Goal: Task Accomplishment & Management: Use online tool/utility

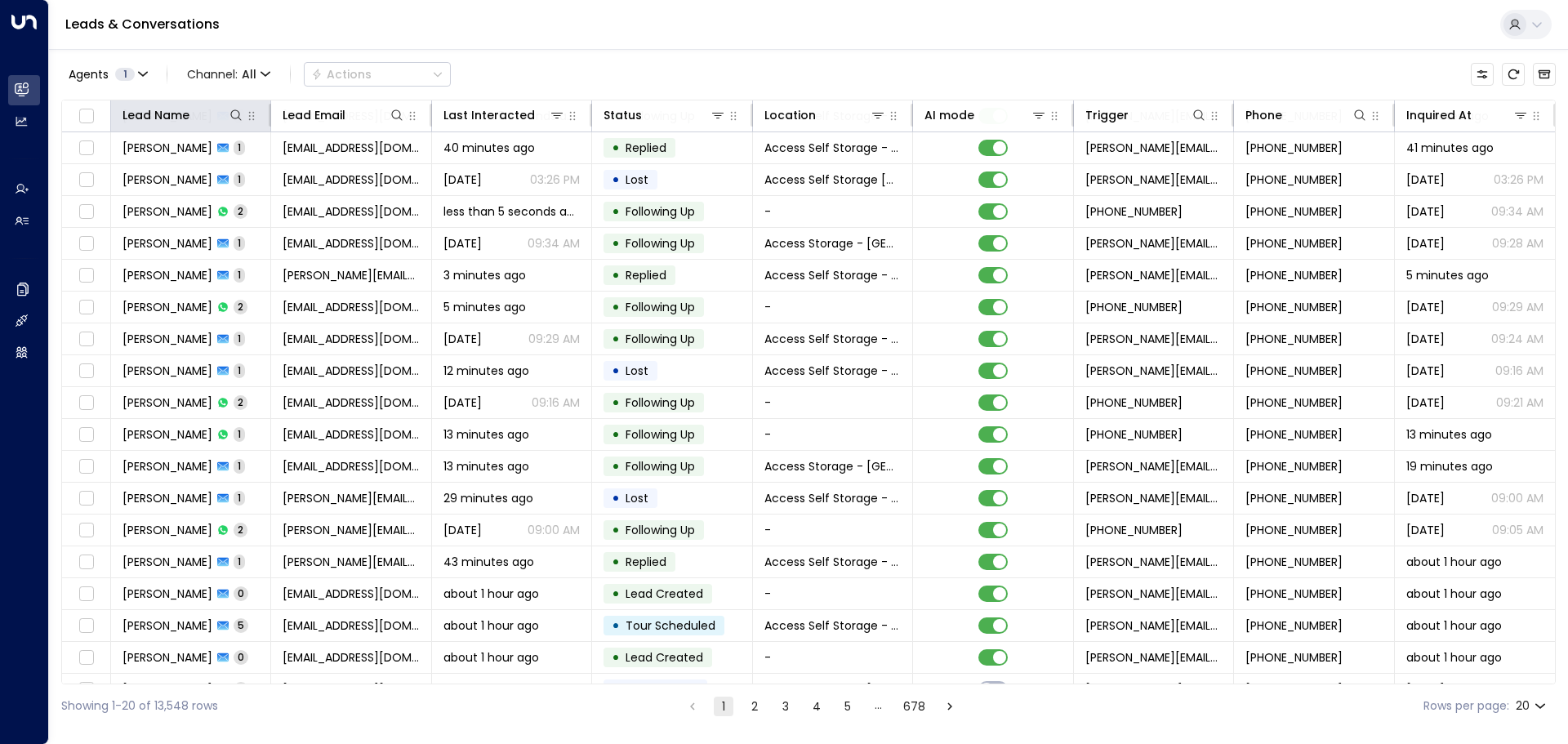
scroll to position [82, 0]
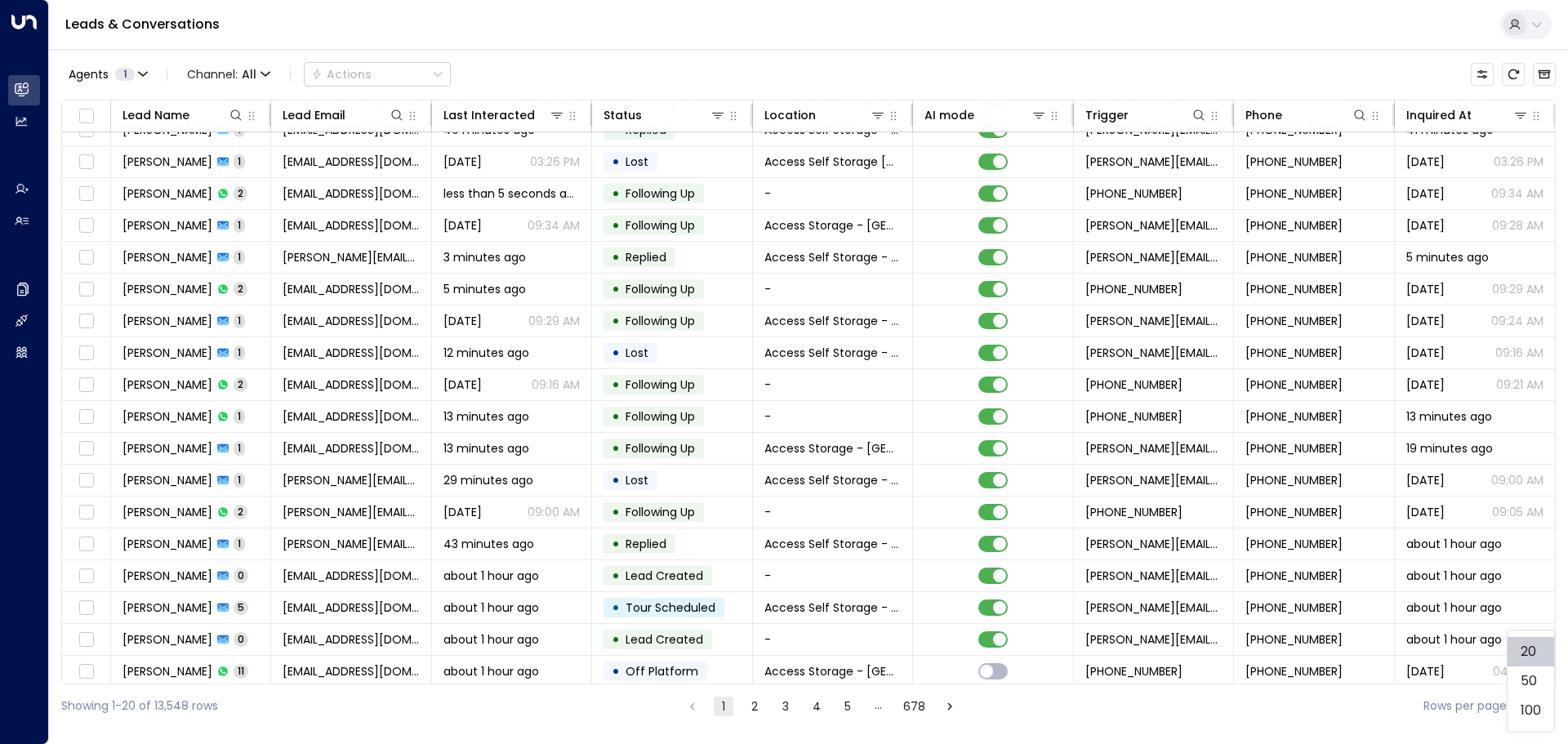
click at [1536, 705] on body "Overview Leads & Conversations Leads & Conversations Analytics Analytics Agents…" at bounding box center [784, 364] width 1568 height 727
click at [1530, 701] on li "100" at bounding box center [1530, 711] width 47 height 29
type input "***"
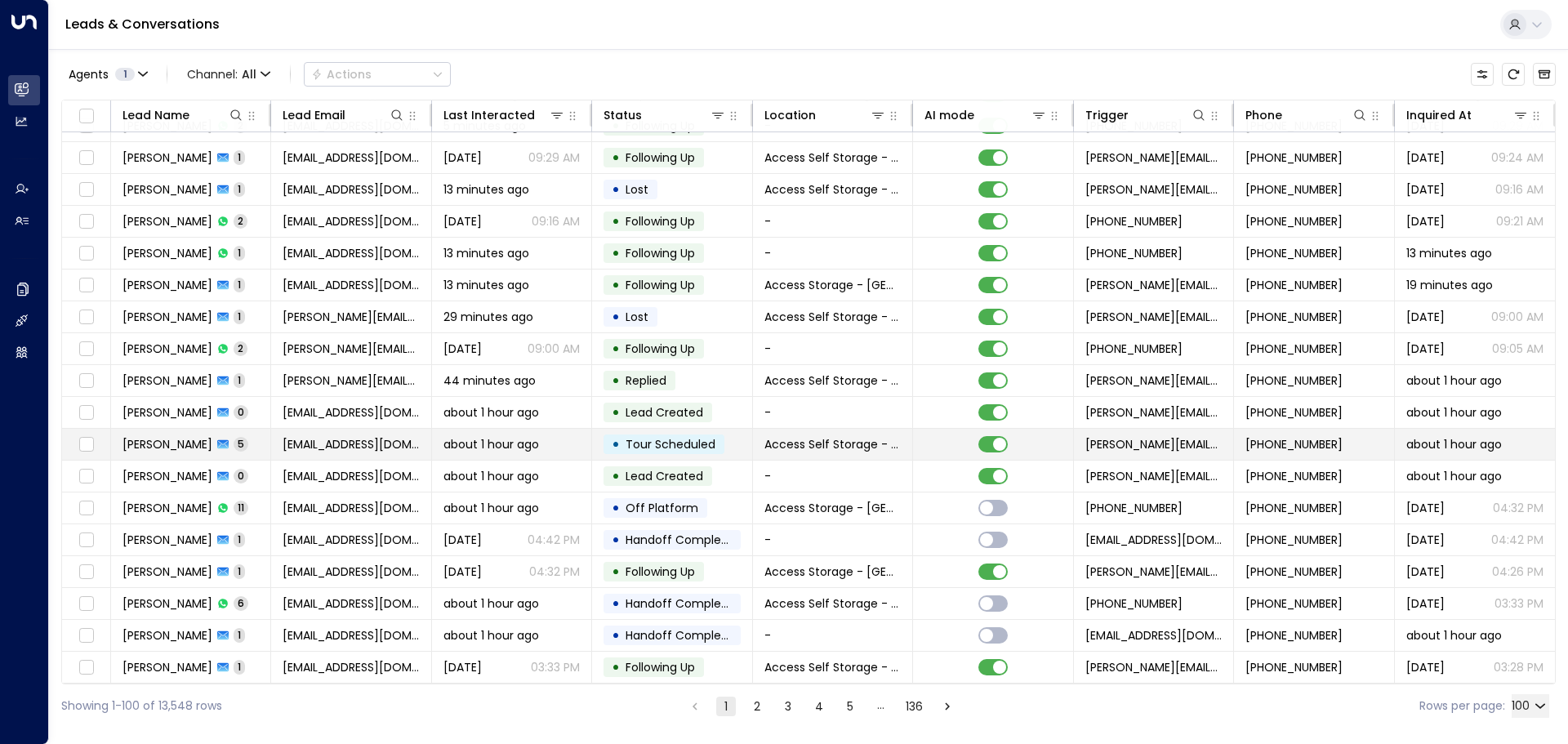
scroll to position [327, 0]
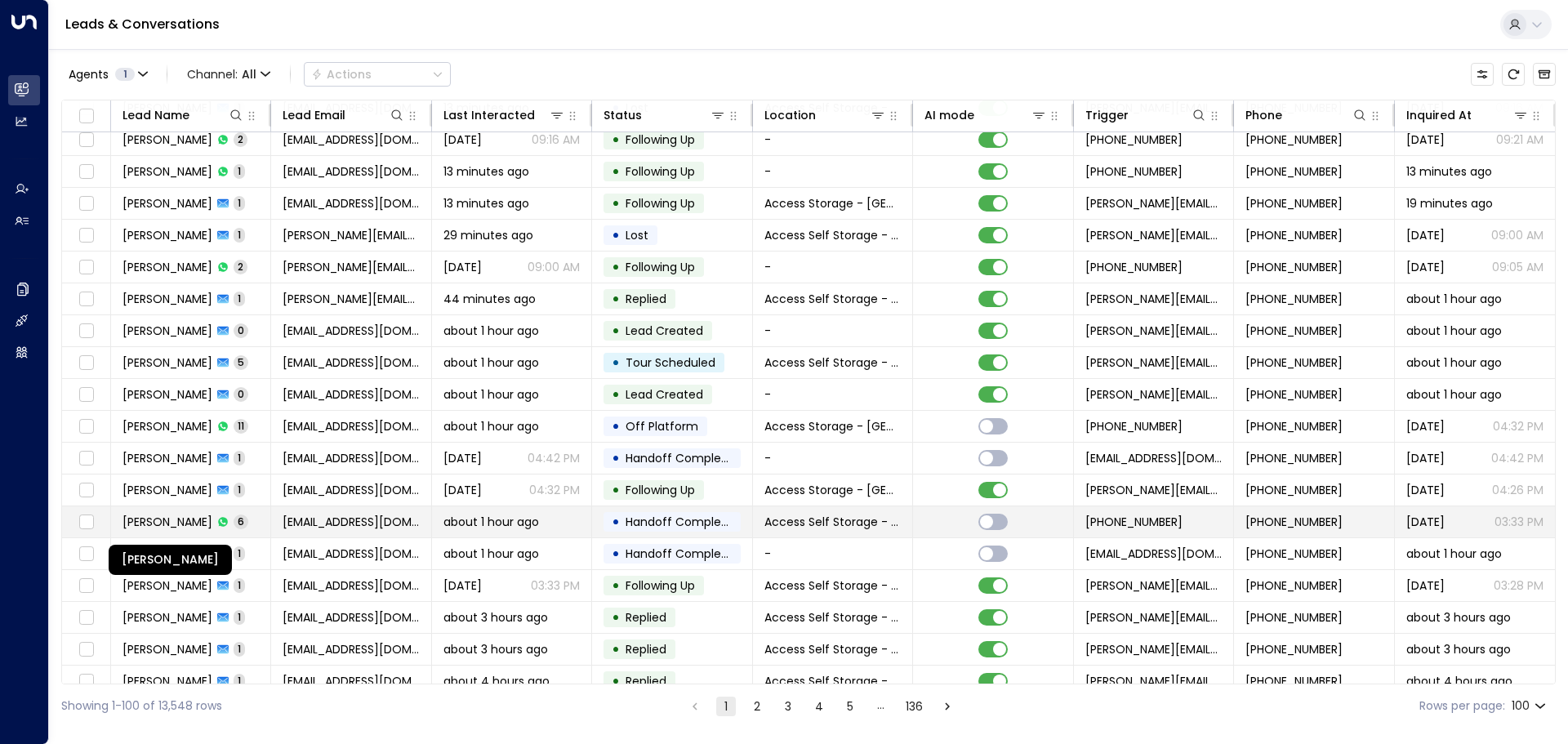
click at [196, 519] on span "[PERSON_NAME]" at bounding box center [167, 522] width 90 height 17
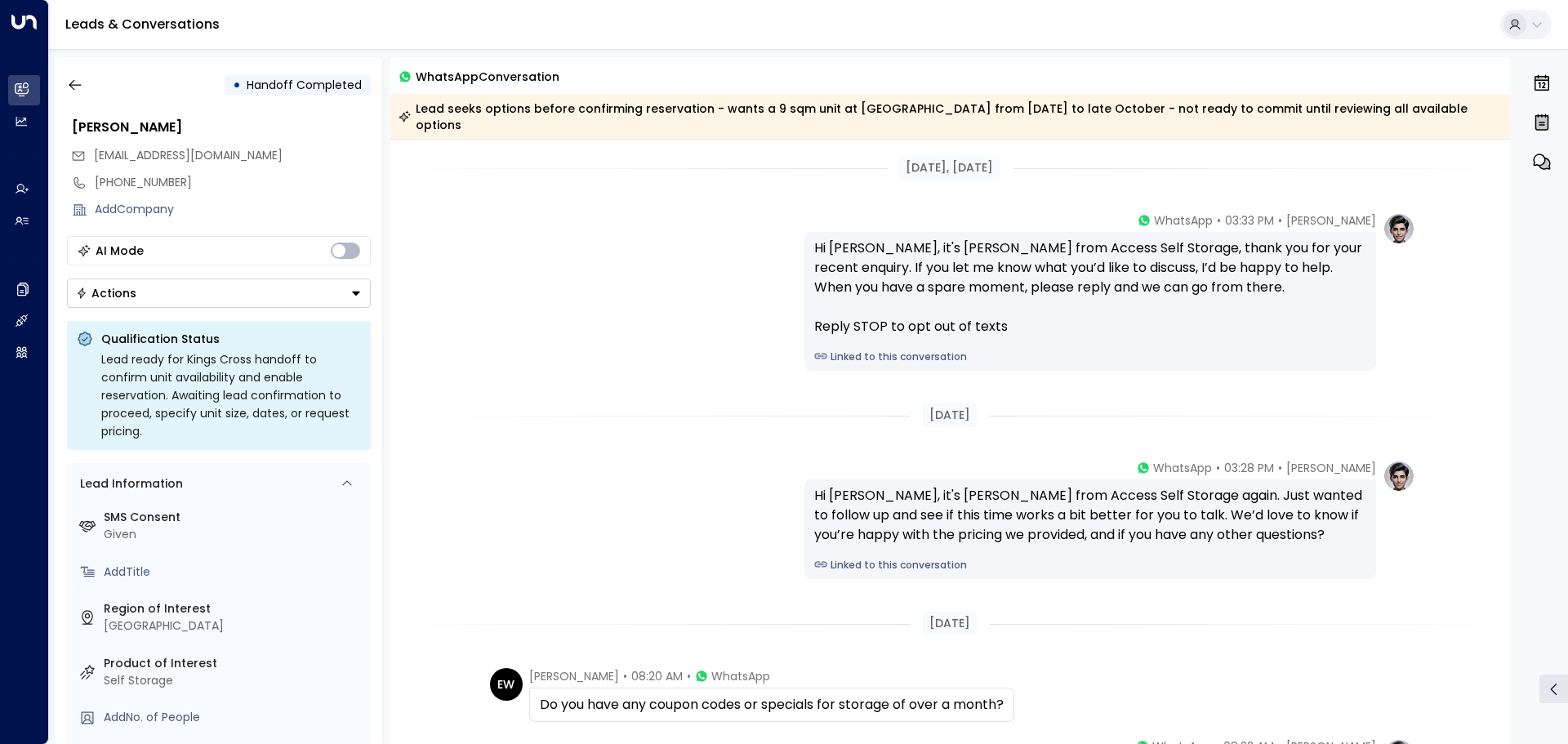
click at [934, 350] on link "Linked to this conversation" at bounding box center [1089, 357] width 552 height 15
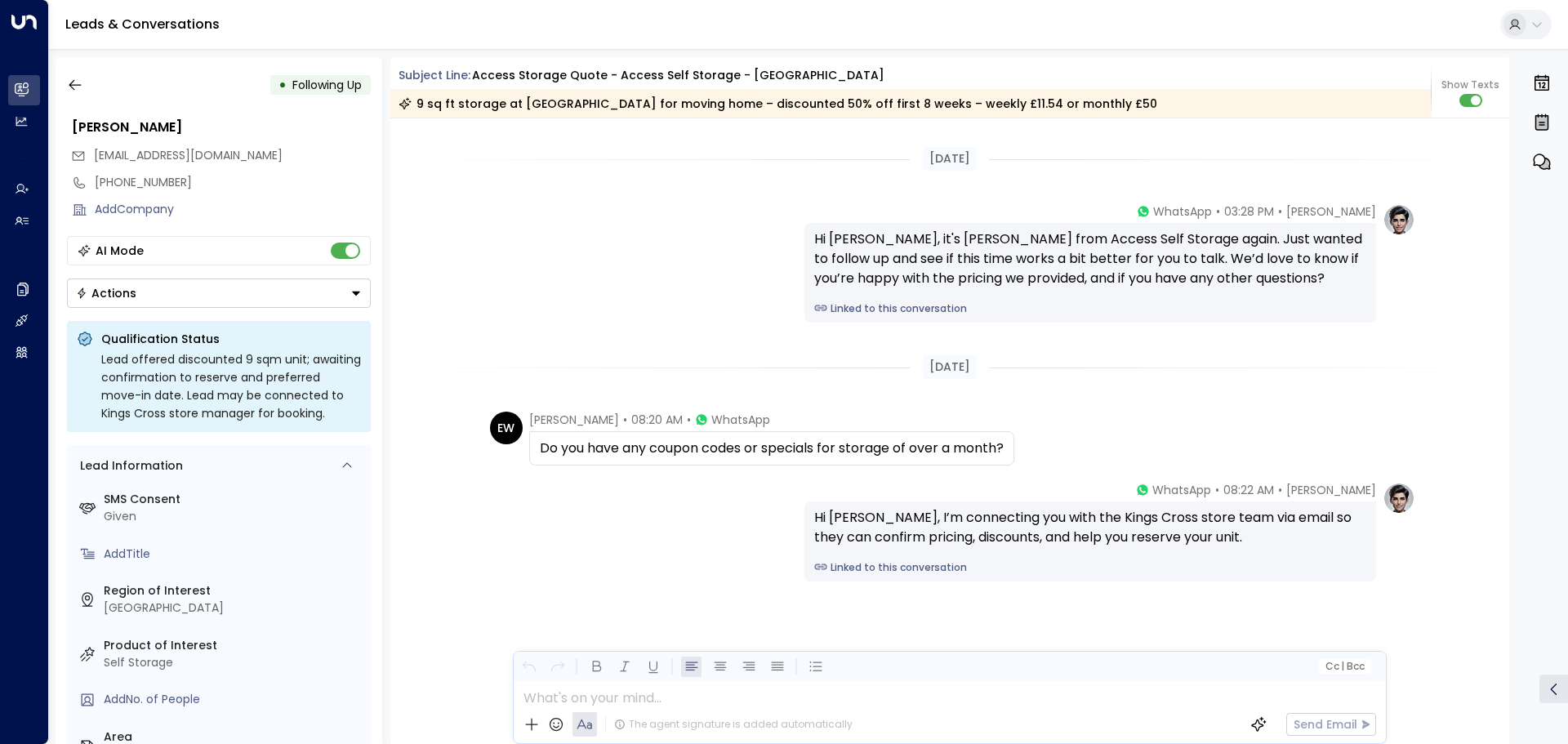
scroll to position [1514, 0]
click at [70, 81] on icon "button" at bounding box center [75, 85] width 17 height 17
click at [78, 87] on icon "button" at bounding box center [75, 85] width 17 height 17
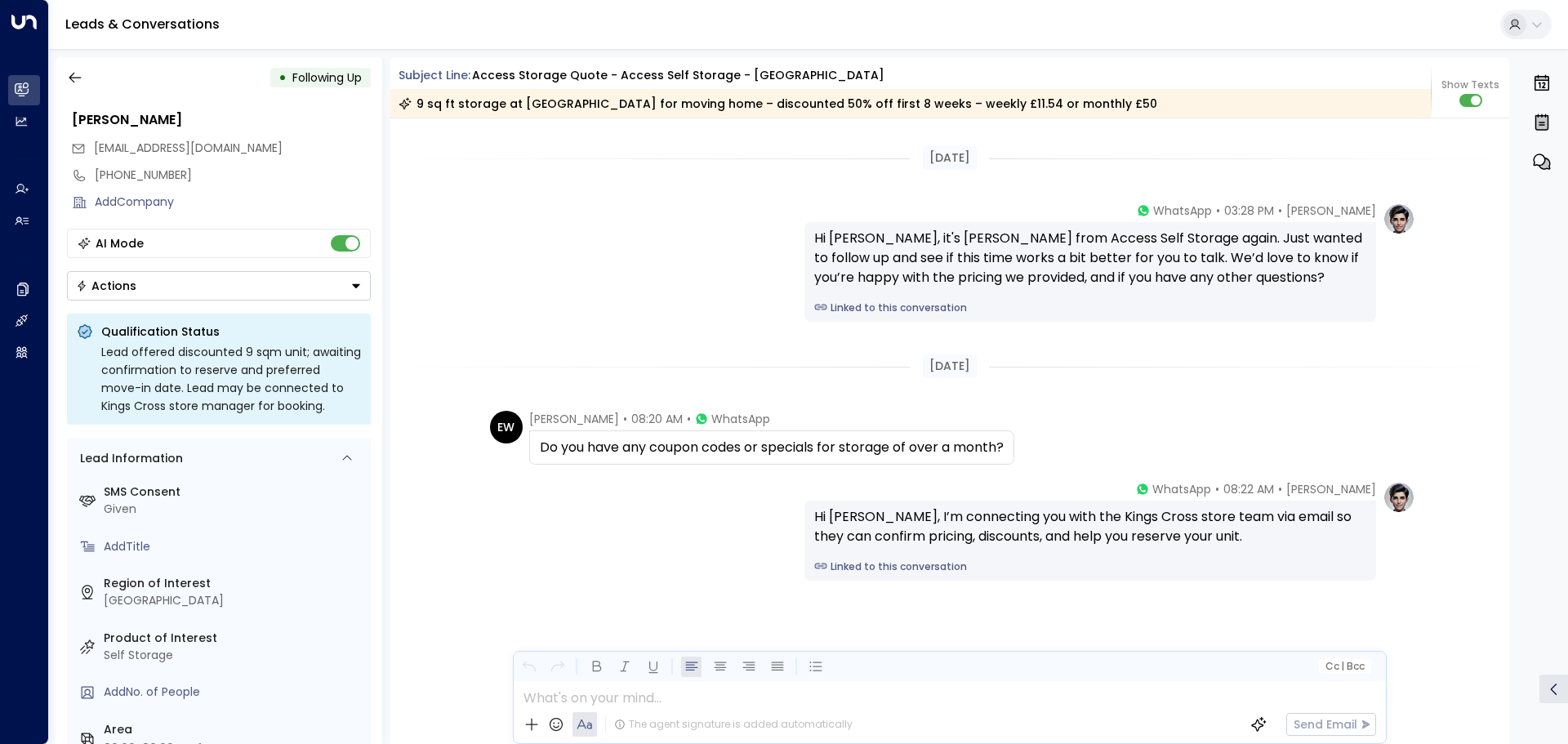
scroll to position [0, 0]
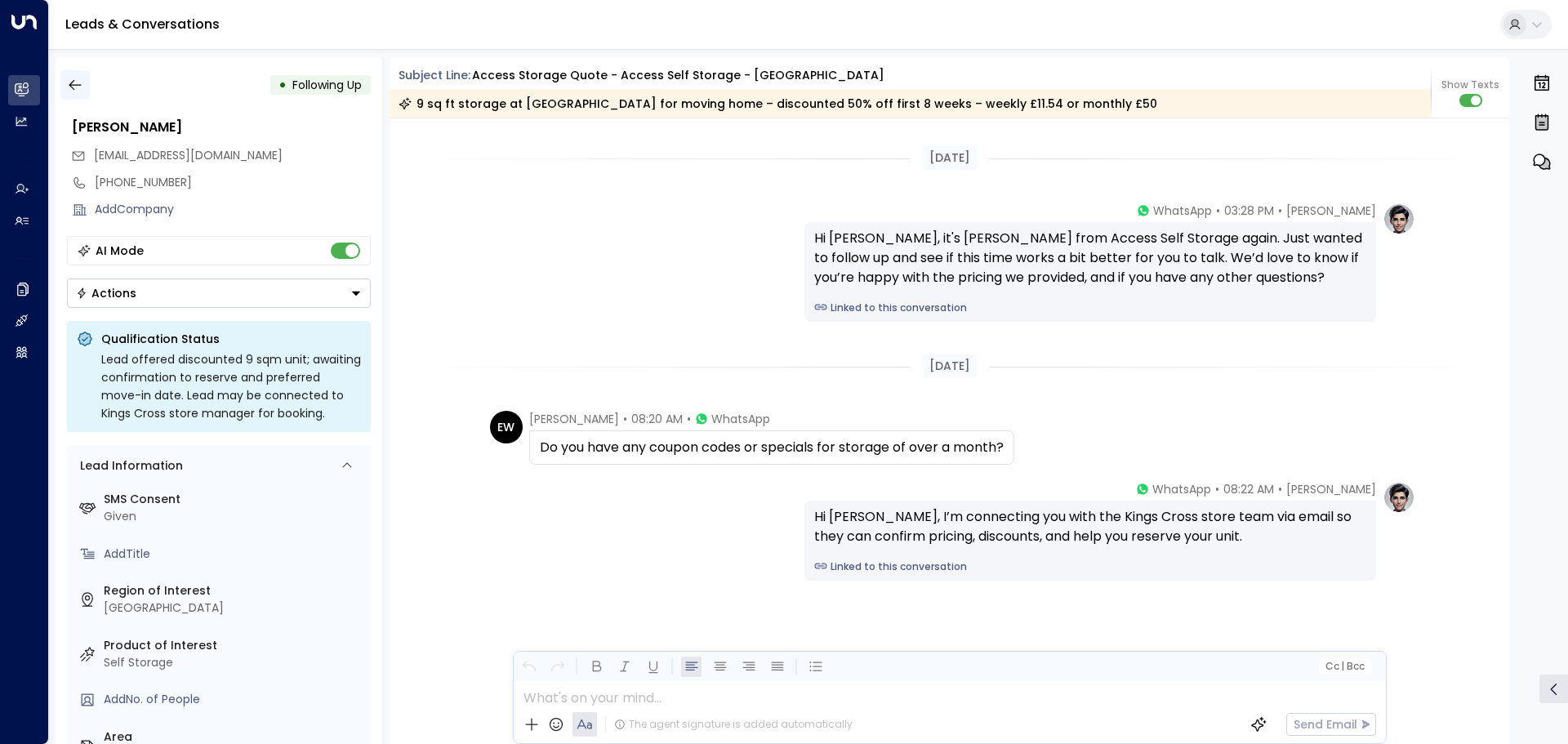
click at [85, 73] on button "button" at bounding box center [75, 85] width 29 height 29
click at [85, 85] on button "button" at bounding box center [75, 85] width 29 height 29
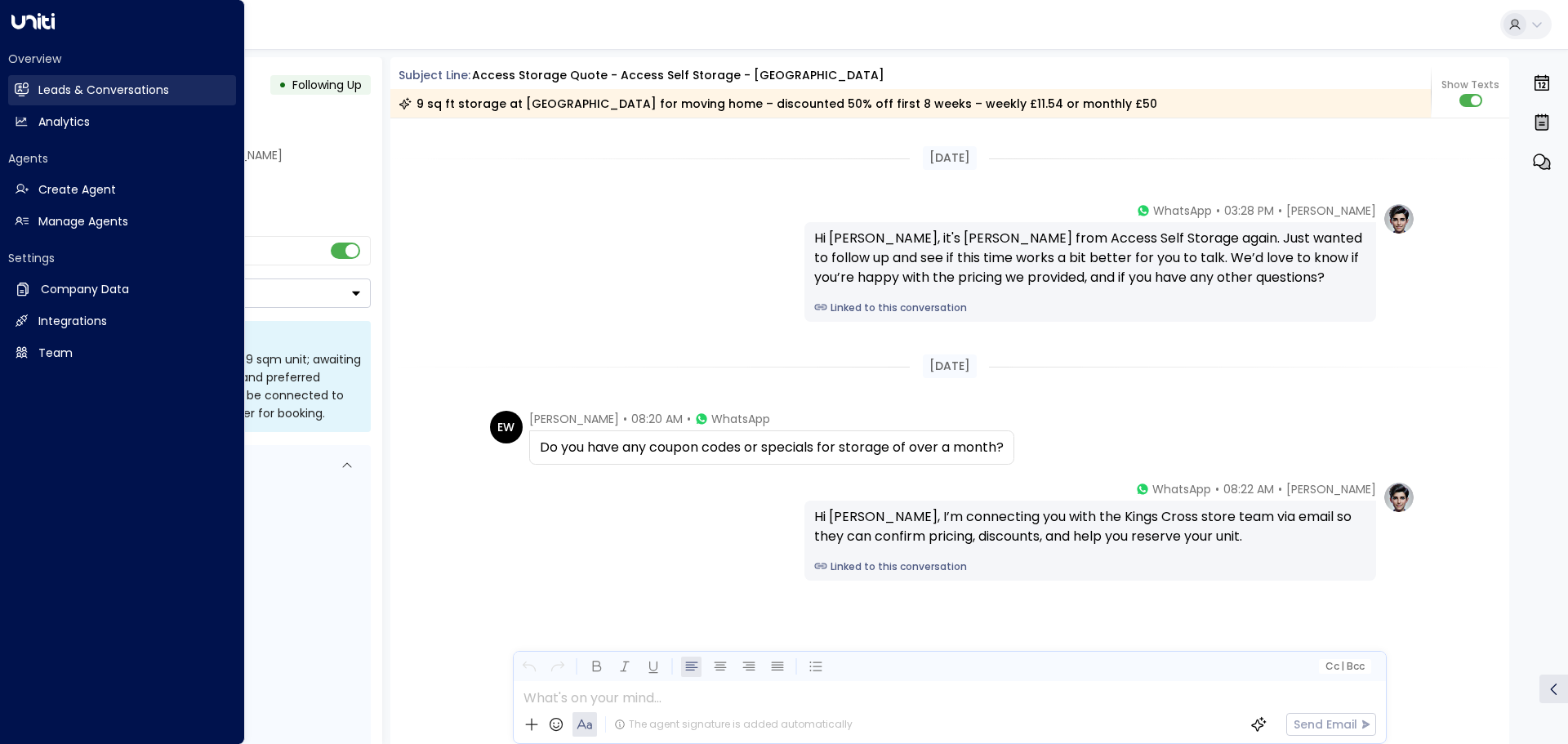
click at [51, 87] on h2 "Leads & Conversations" at bounding box center [104, 90] width 130 height 17
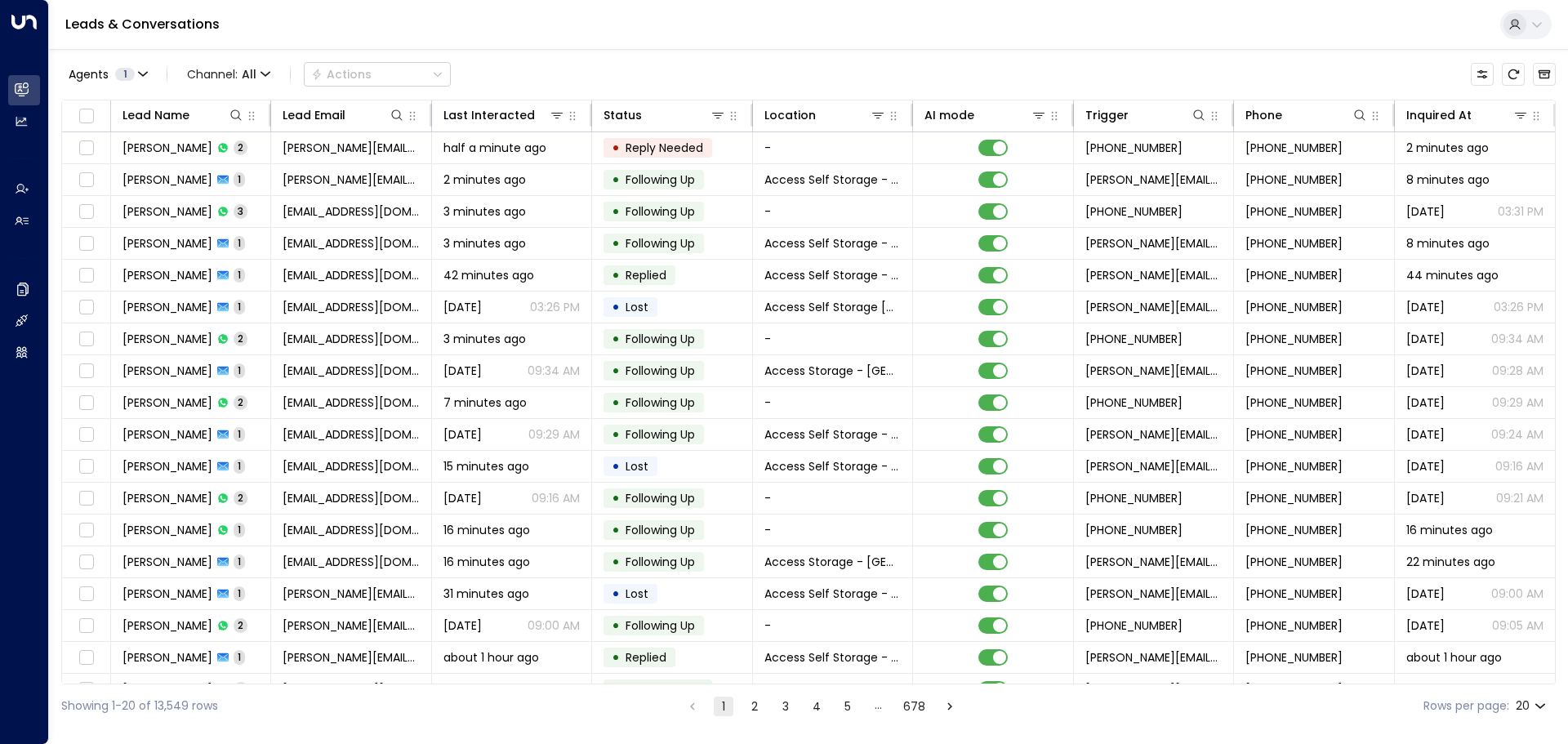
click at [1537, 714] on body "Overview Leads & Conversations Leads & Conversations Analytics Analytics Agents…" at bounding box center [784, 364] width 1568 height 727
click at [1532, 705] on li "100" at bounding box center [1530, 711] width 47 height 29
type input "***"
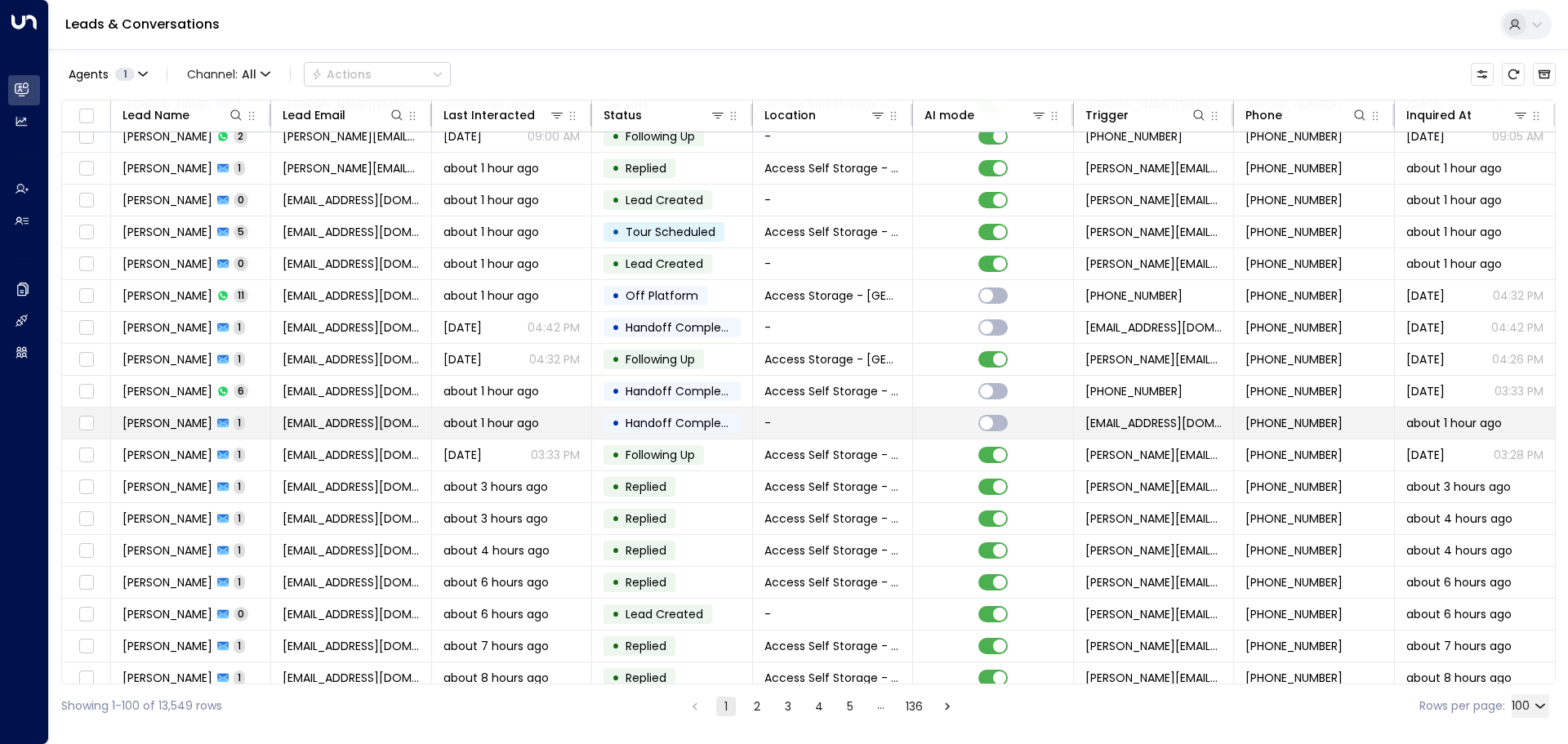
scroll to position [490, 0]
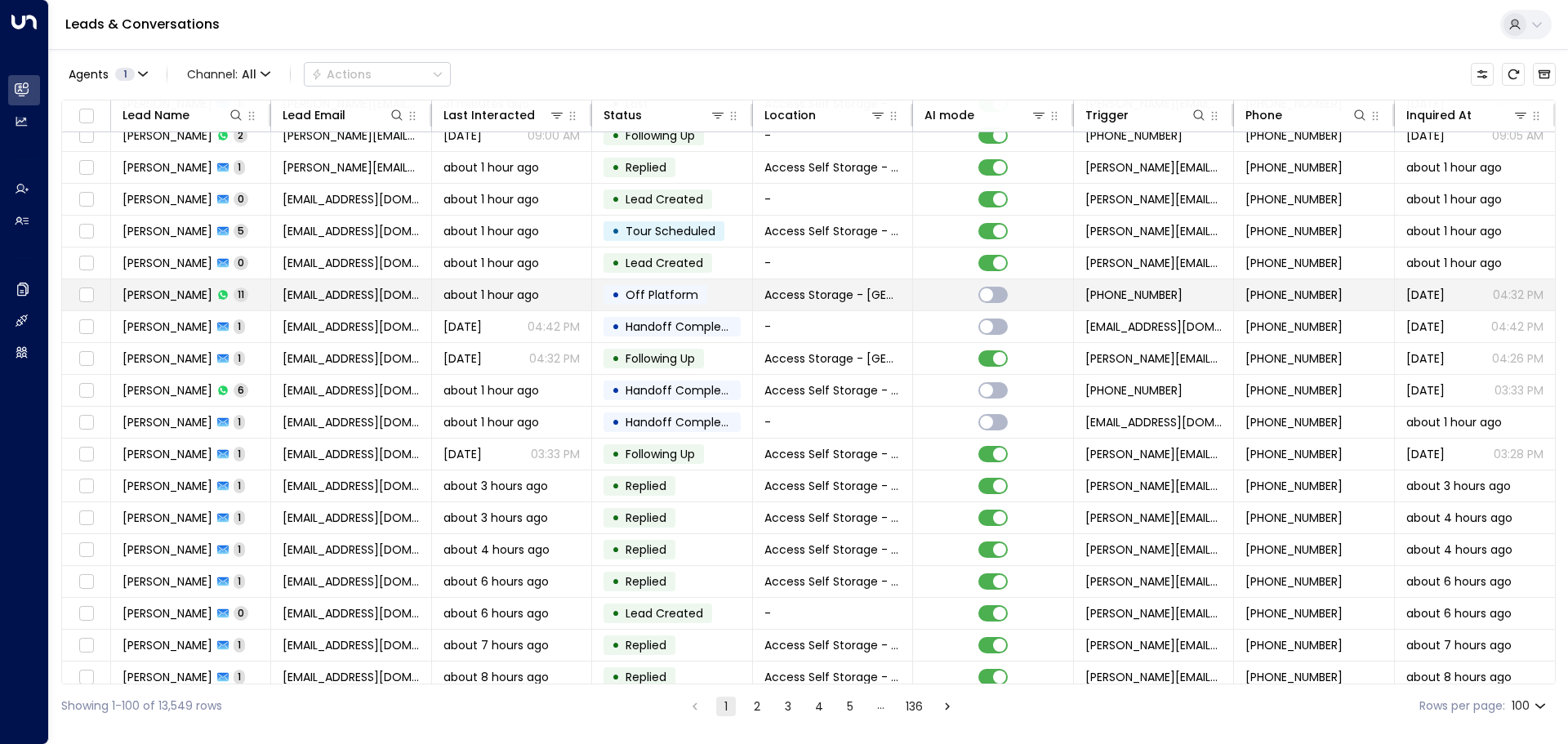
click at [266, 299] on td "[PERSON_NAME] 11" at bounding box center [191, 295] width 160 height 31
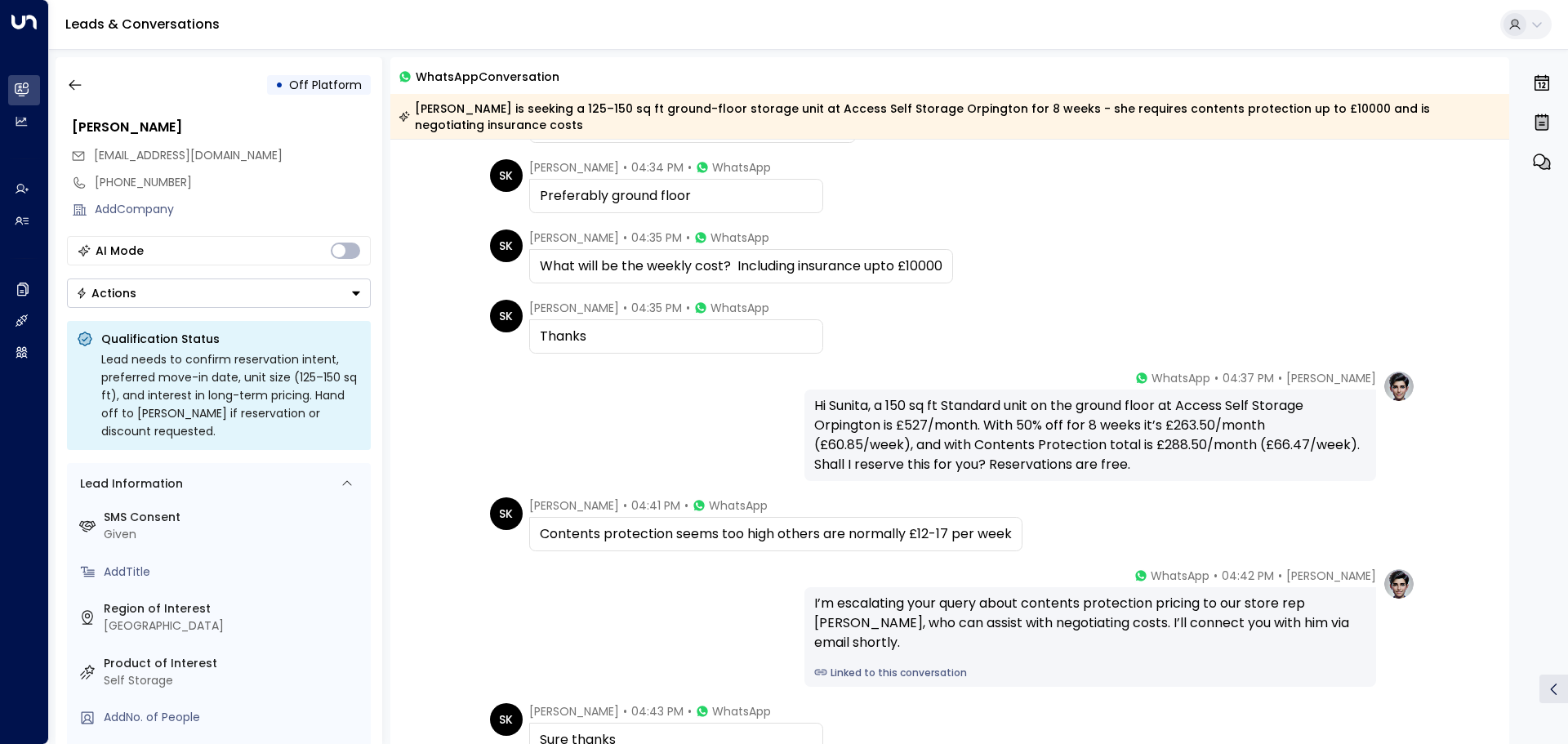
scroll to position [327, 0]
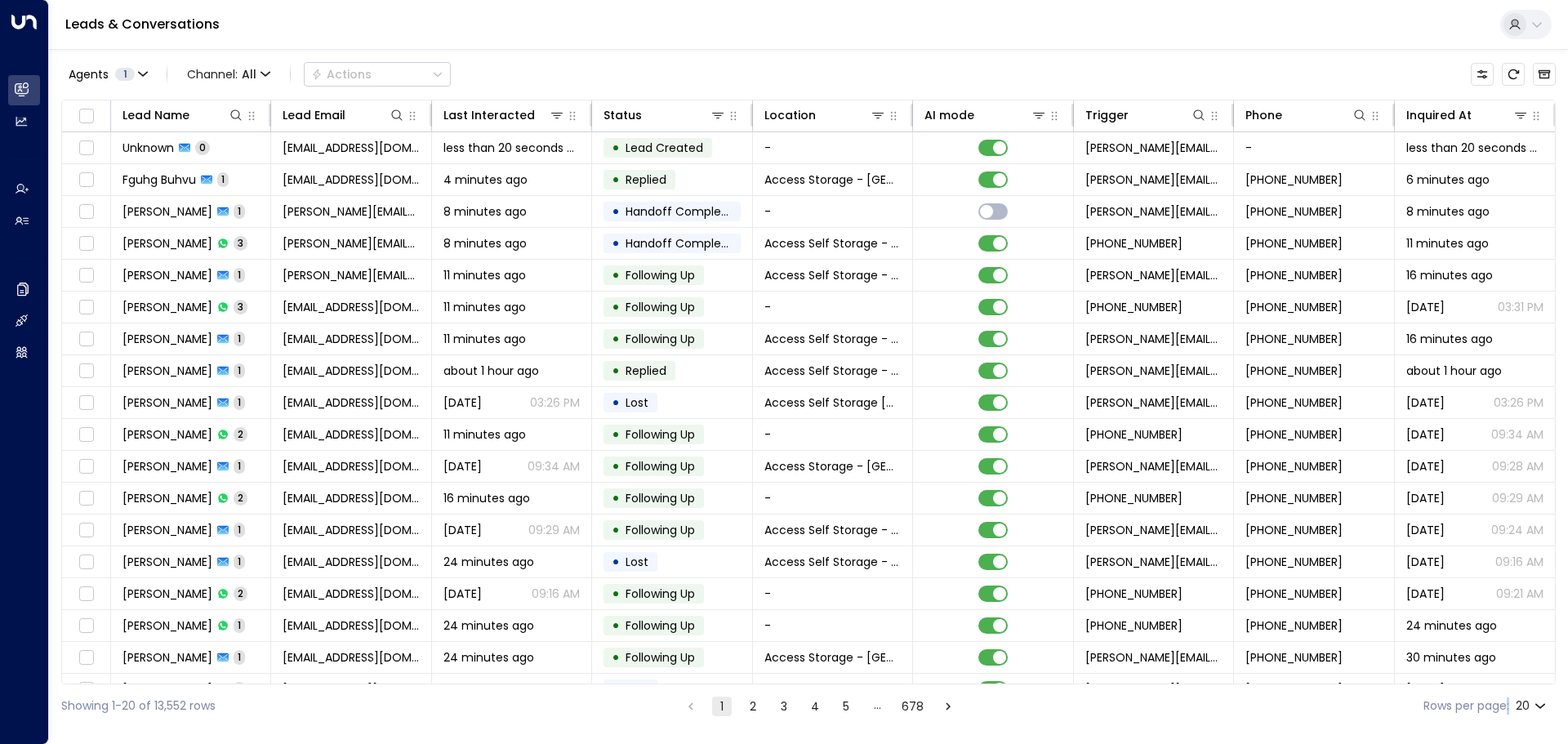
click at [1508, 698] on div "Rows per page: 20 **" at bounding box center [1486, 705] width 126 height 30
click at [1532, 705] on body "Overview Leads & Conversations Leads & Conversations Analytics Analytics Agents…" at bounding box center [784, 364] width 1568 height 727
click at [1536, 711] on li "100" at bounding box center [1530, 711] width 47 height 29
type input "***"
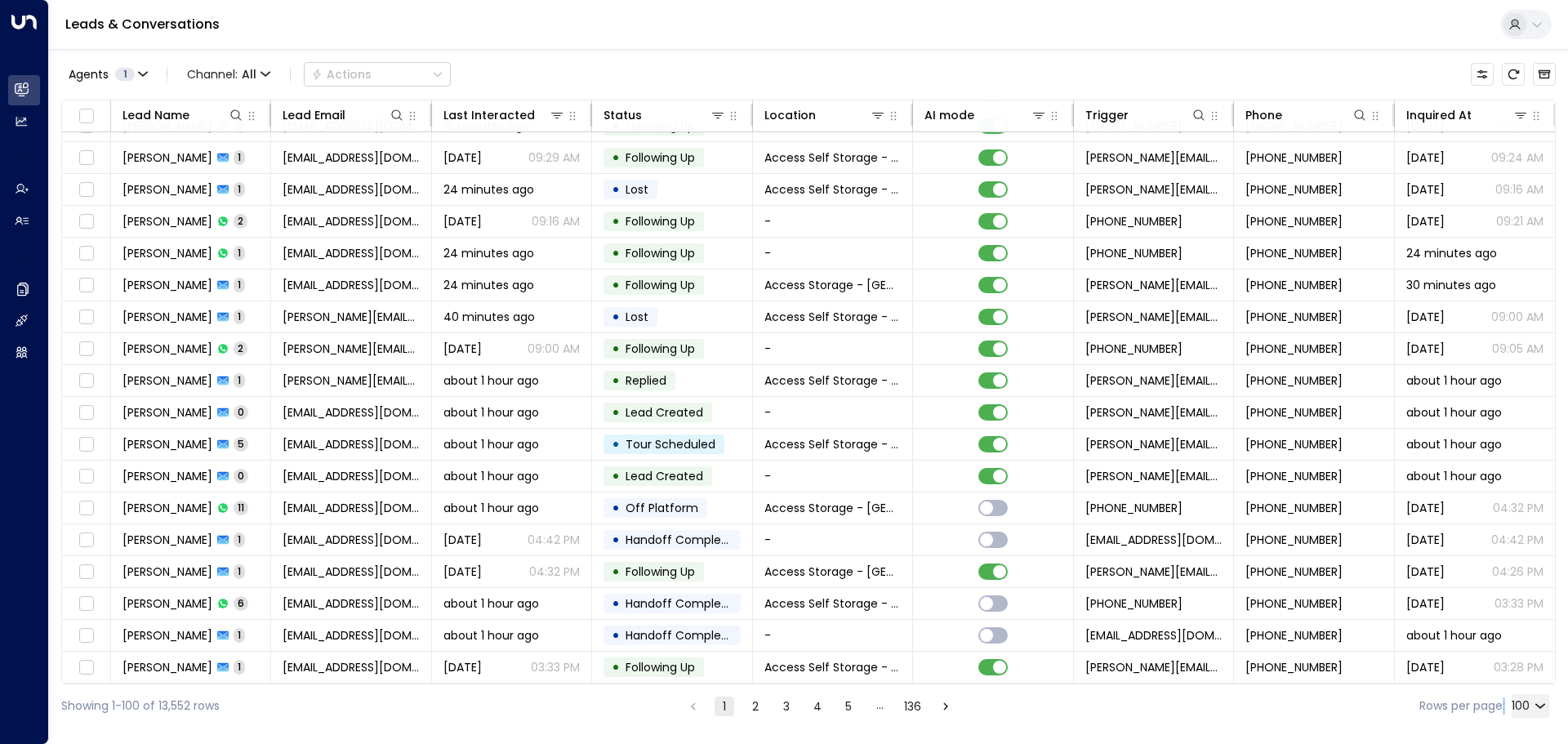
scroll to position [409, 0]
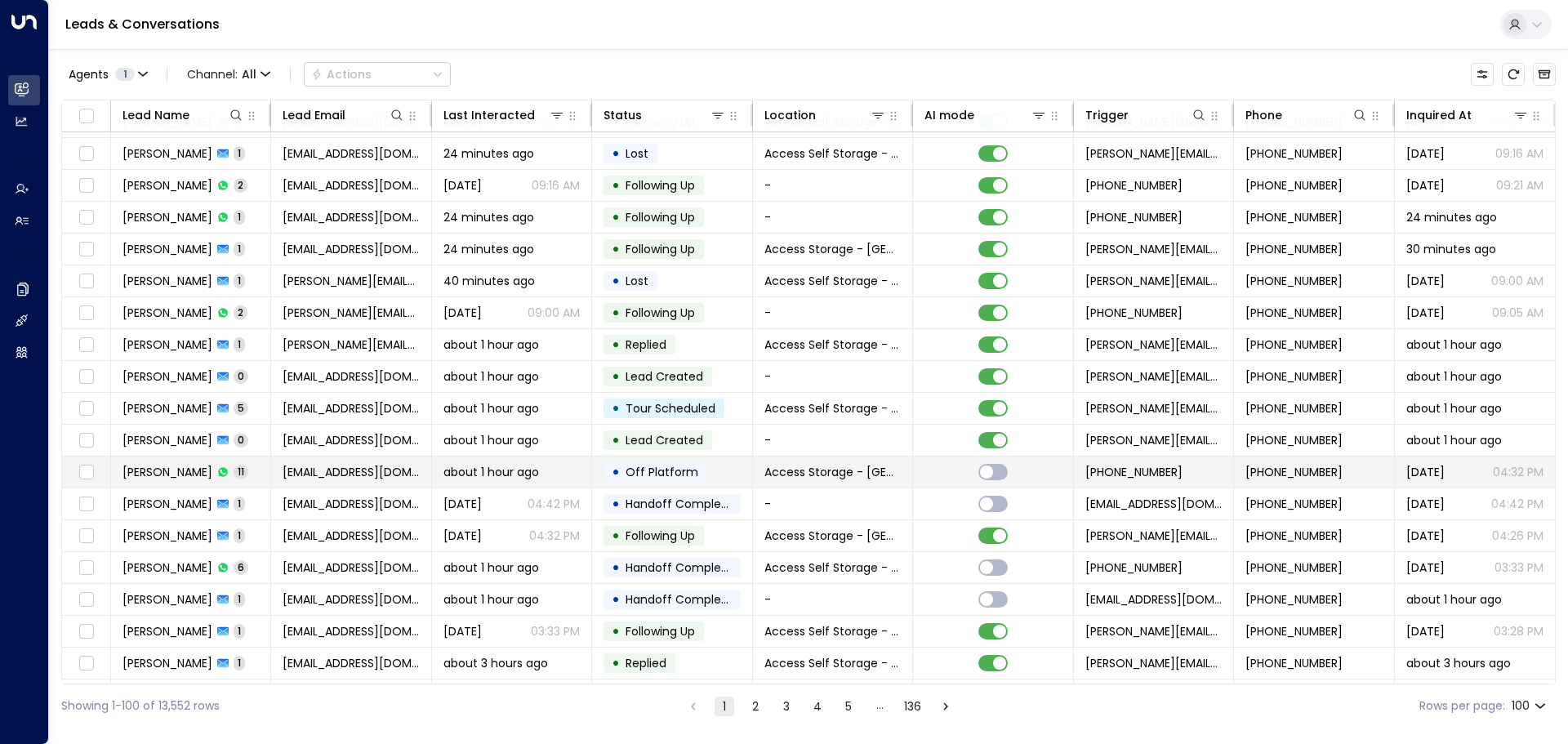
click at [180, 468] on span "[PERSON_NAME]" at bounding box center [167, 472] width 90 height 17
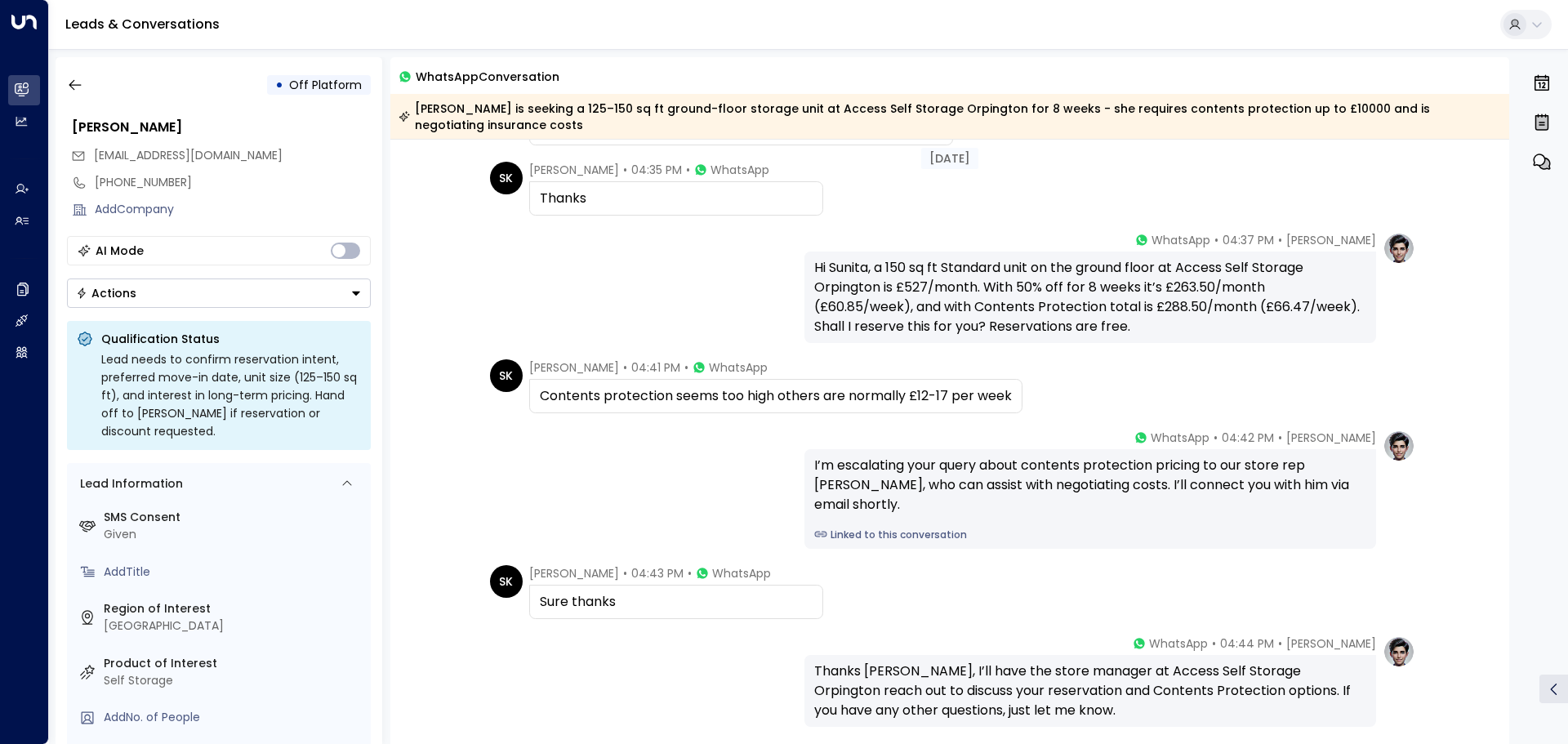
scroll to position [397, 0]
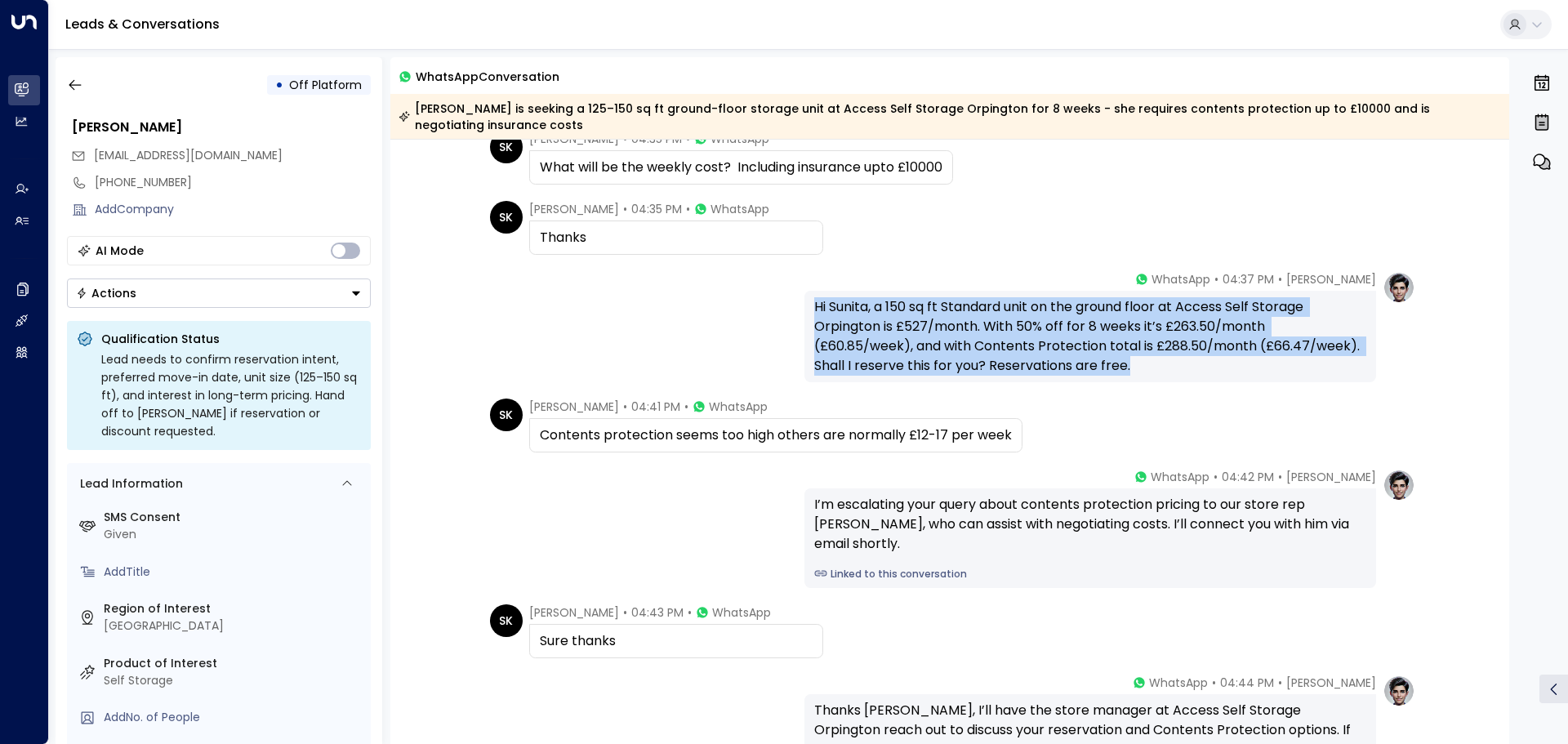
drag, startPoint x: 814, startPoint y: 303, endPoint x: 1160, endPoint y: 361, distance: 350.8
click at [1160, 361] on div "Hi Sunita, a 150 sq ft Standard unit on the ground floor at Access Self Storage…" at bounding box center [1089, 336] width 552 height 78
copy div "Hi Sunita, a 150 sq ft Standard unit on the ground floor at Access Self Storage…"
click at [67, 85] on icon "button" at bounding box center [75, 85] width 17 height 17
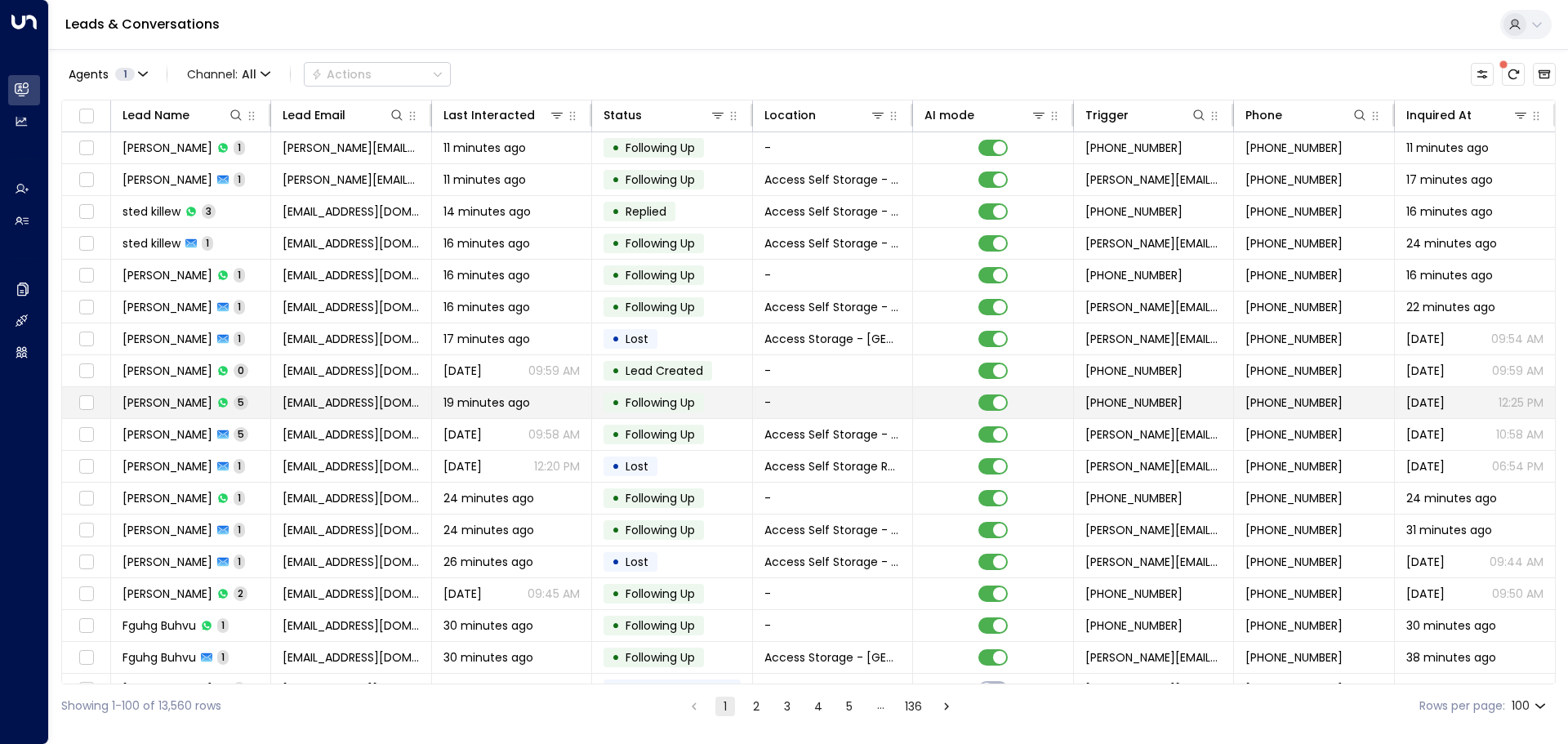
click at [236, 402] on td "Troy Cutler 5" at bounding box center [191, 402] width 160 height 31
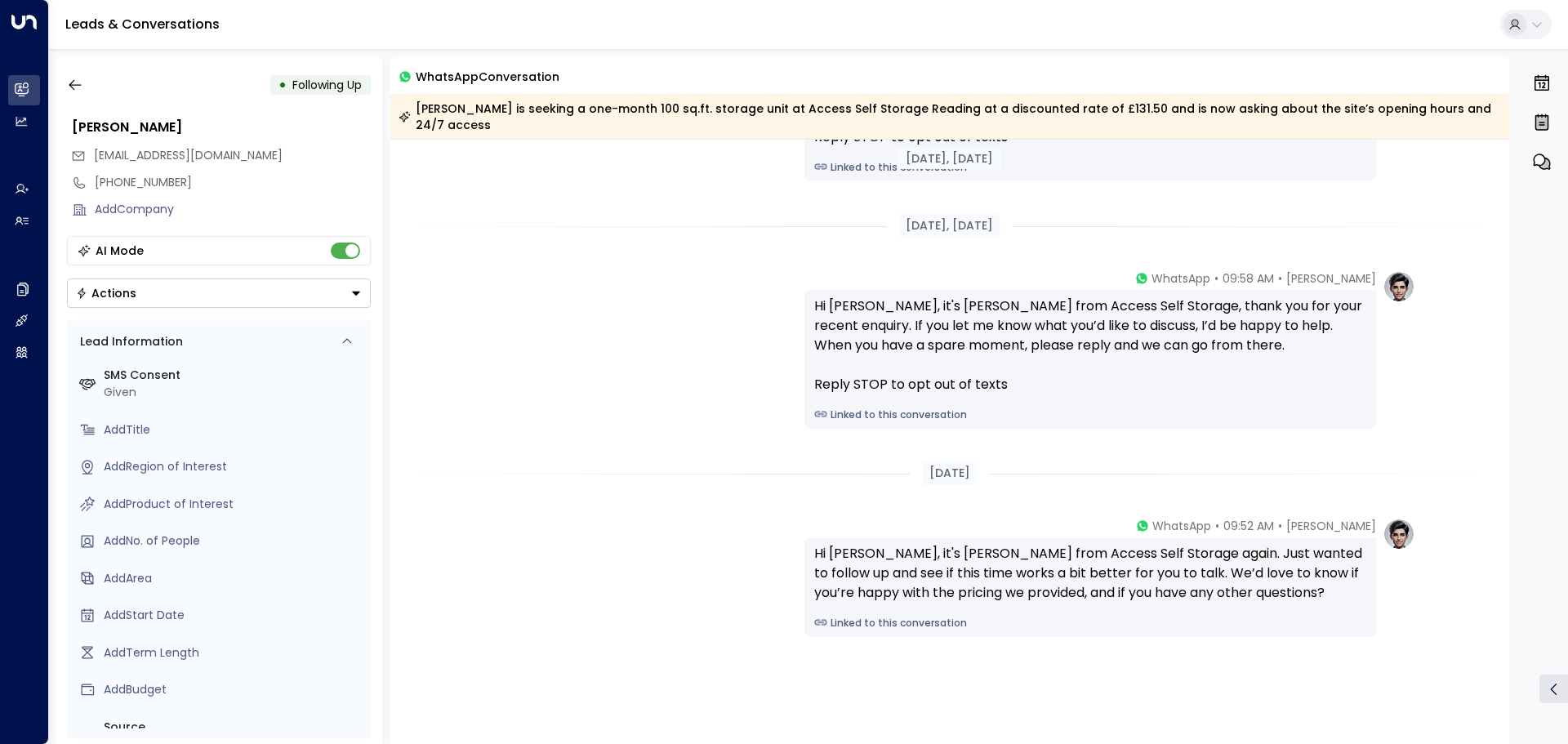
scroll to position [685, 0]
